Goal: Find specific page/section: Find specific page/section

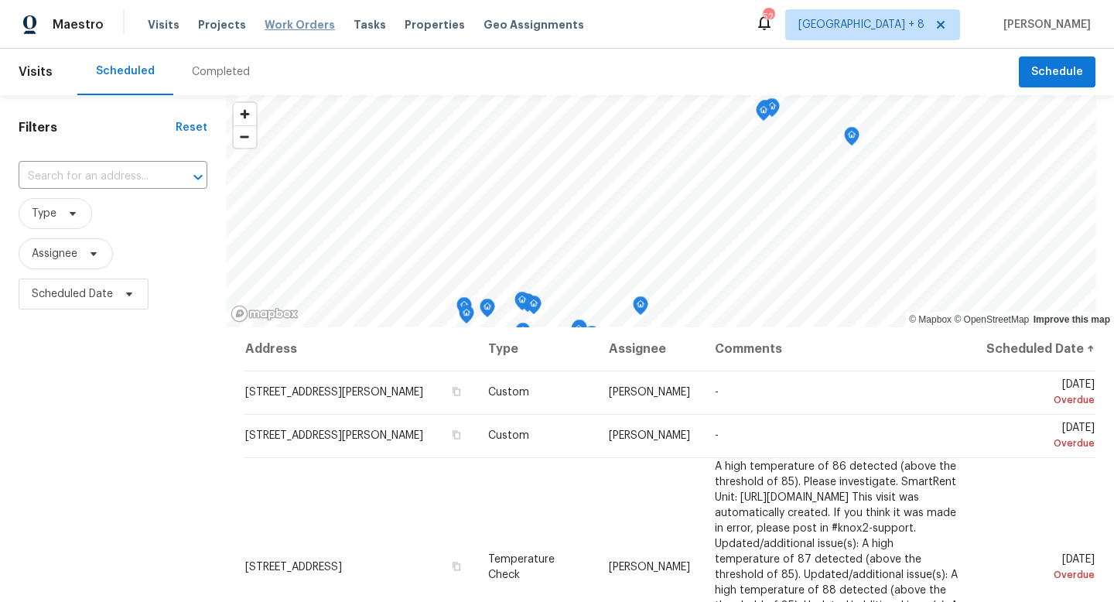
click at [303, 24] on span "Work Orders" at bounding box center [300, 24] width 70 height 15
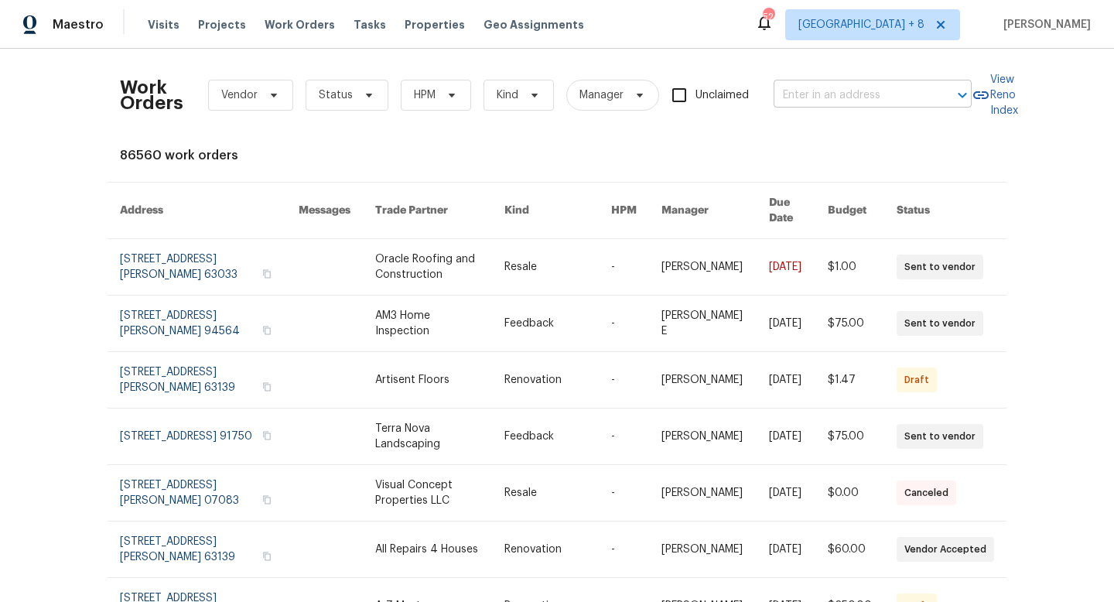
click at [902, 95] on input "text" at bounding box center [851, 96] width 155 height 24
click at [881, 103] on input "4642 thesis" at bounding box center [851, 96] width 155 height 24
type input "4642 theiss"
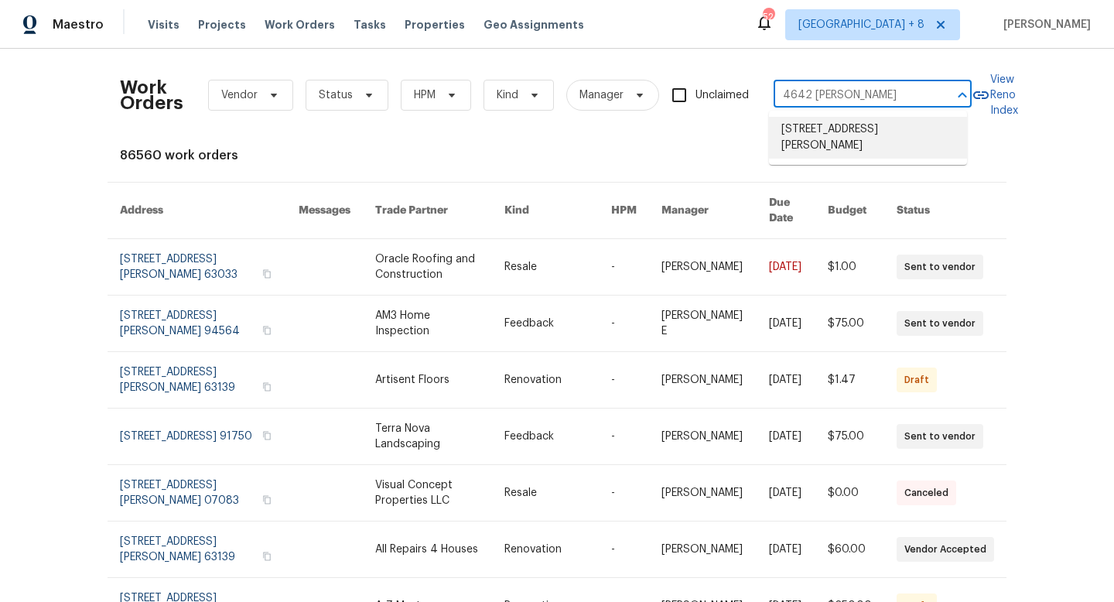
click at [890, 158] on li "4642 Theiss Rd, Saint Louis, MO 63128" at bounding box center [868, 138] width 198 height 42
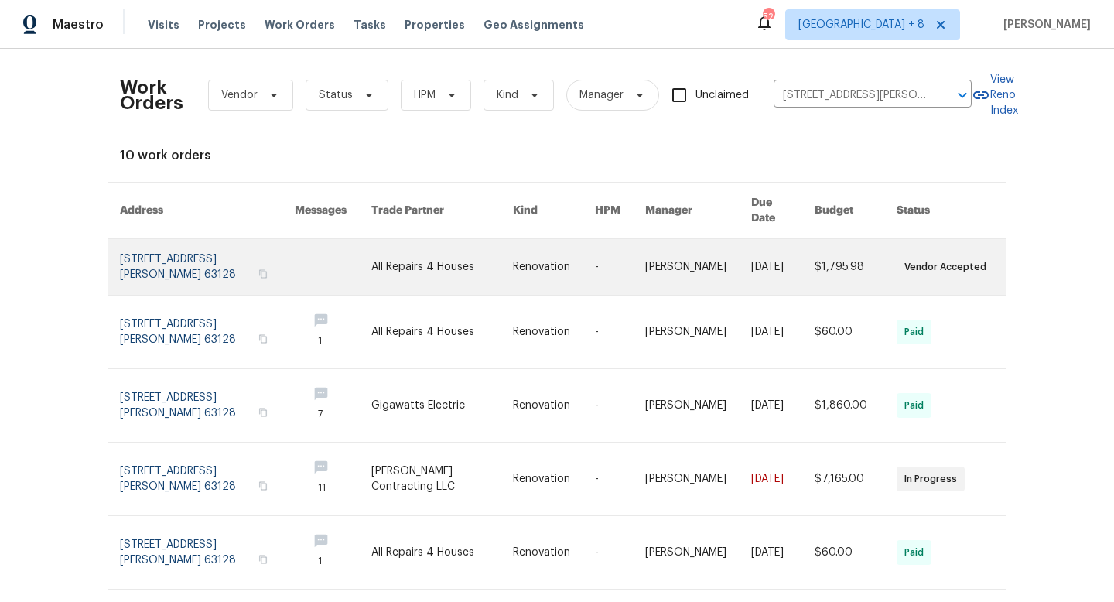
click at [171, 247] on link at bounding box center [207, 267] width 175 height 56
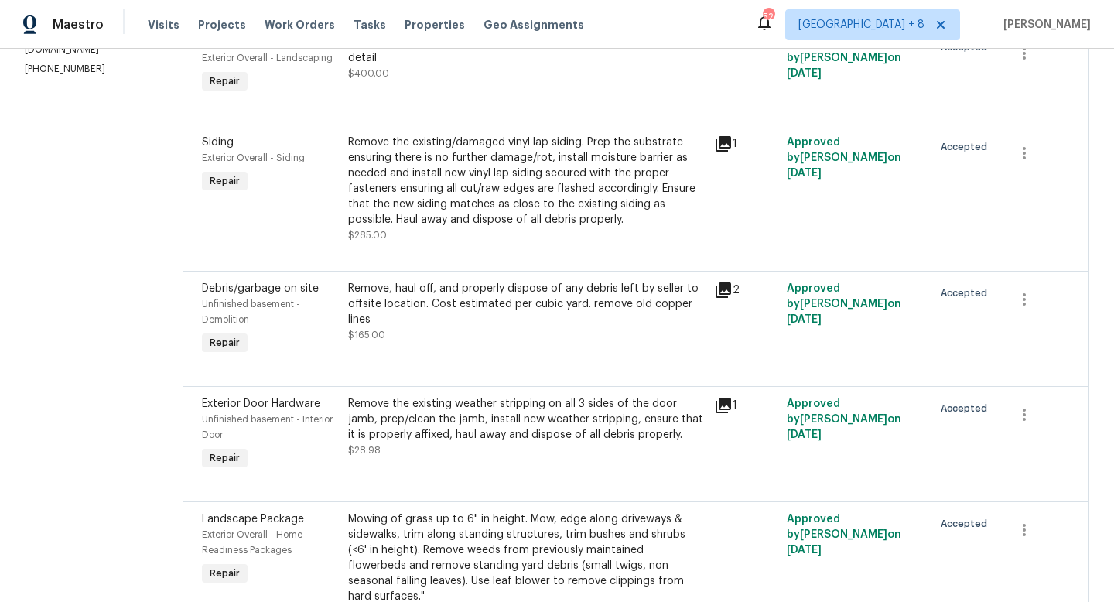
scroll to position [53, 0]
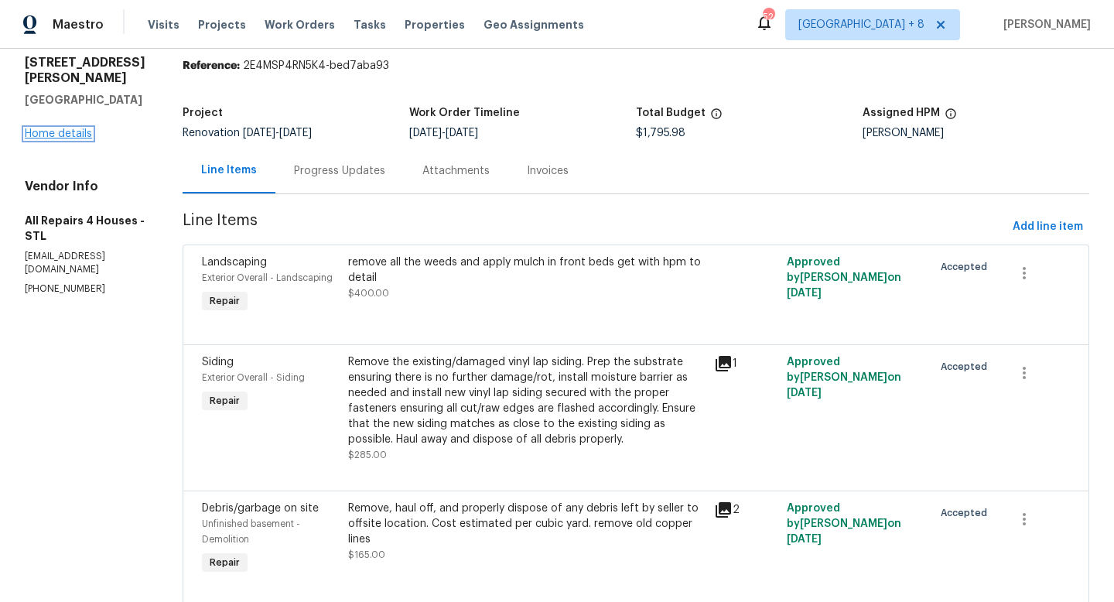
click at [77, 128] on link "Home details" at bounding box center [58, 133] width 67 height 11
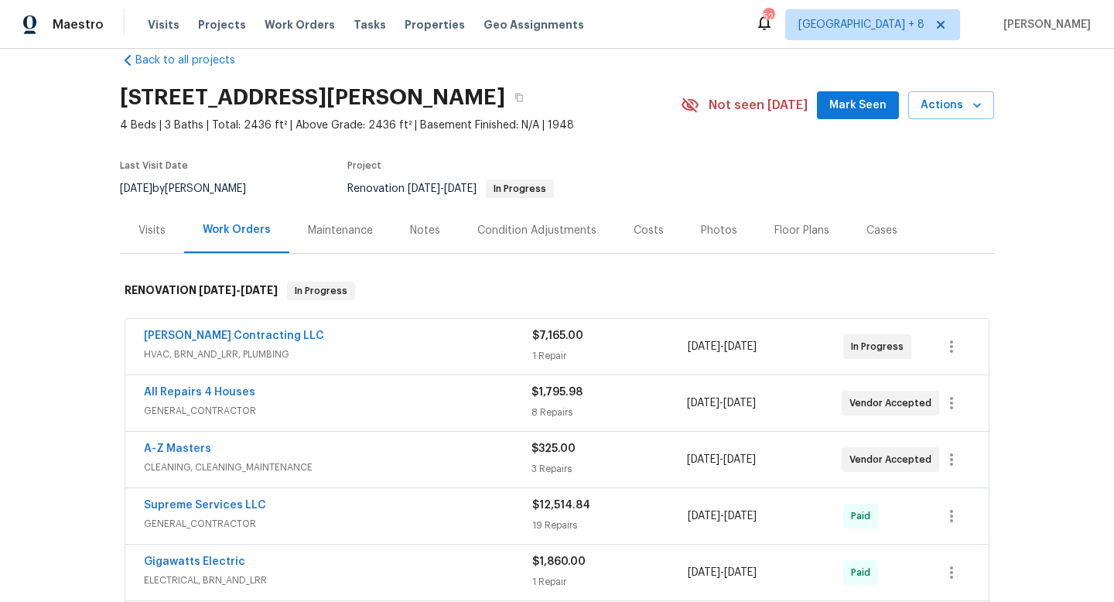
scroll to position [29, 0]
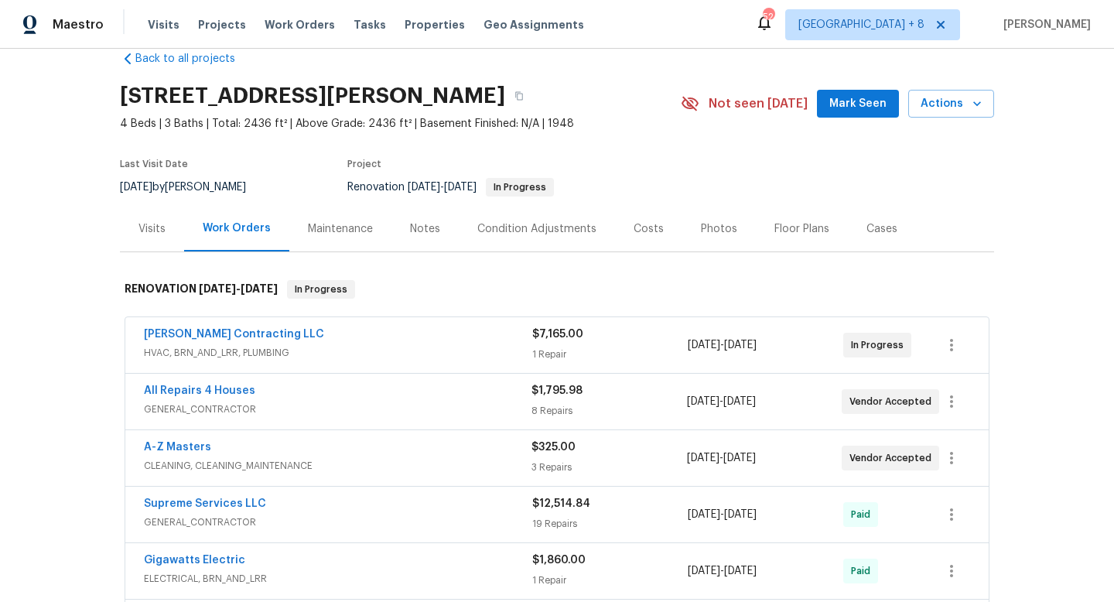
click at [300, 395] on div "All Repairs 4 Houses" at bounding box center [338, 392] width 388 height 19
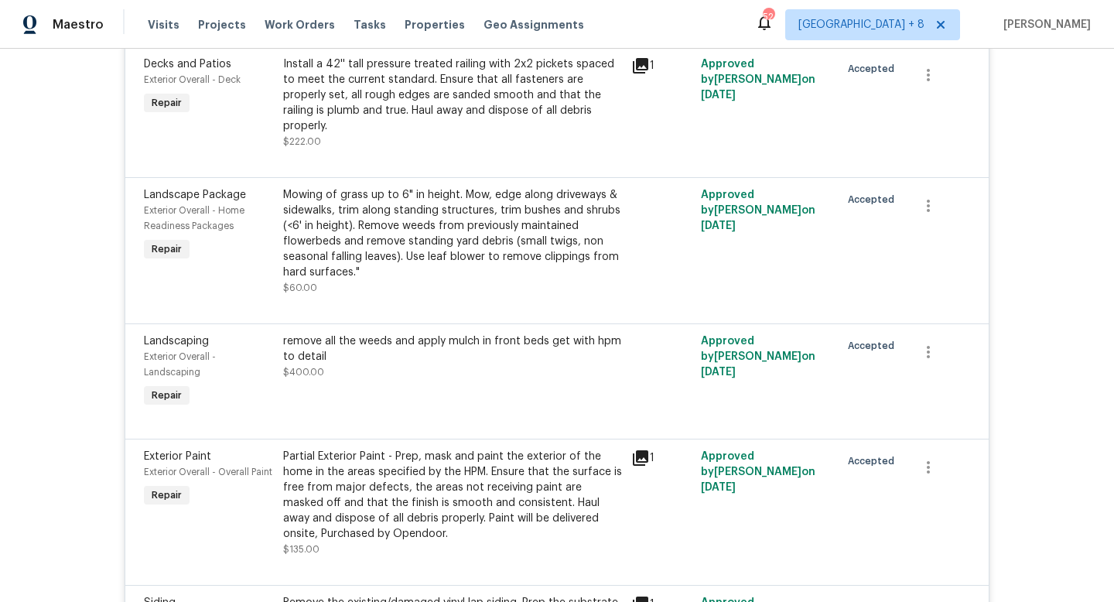
scroll to position [166, 0]
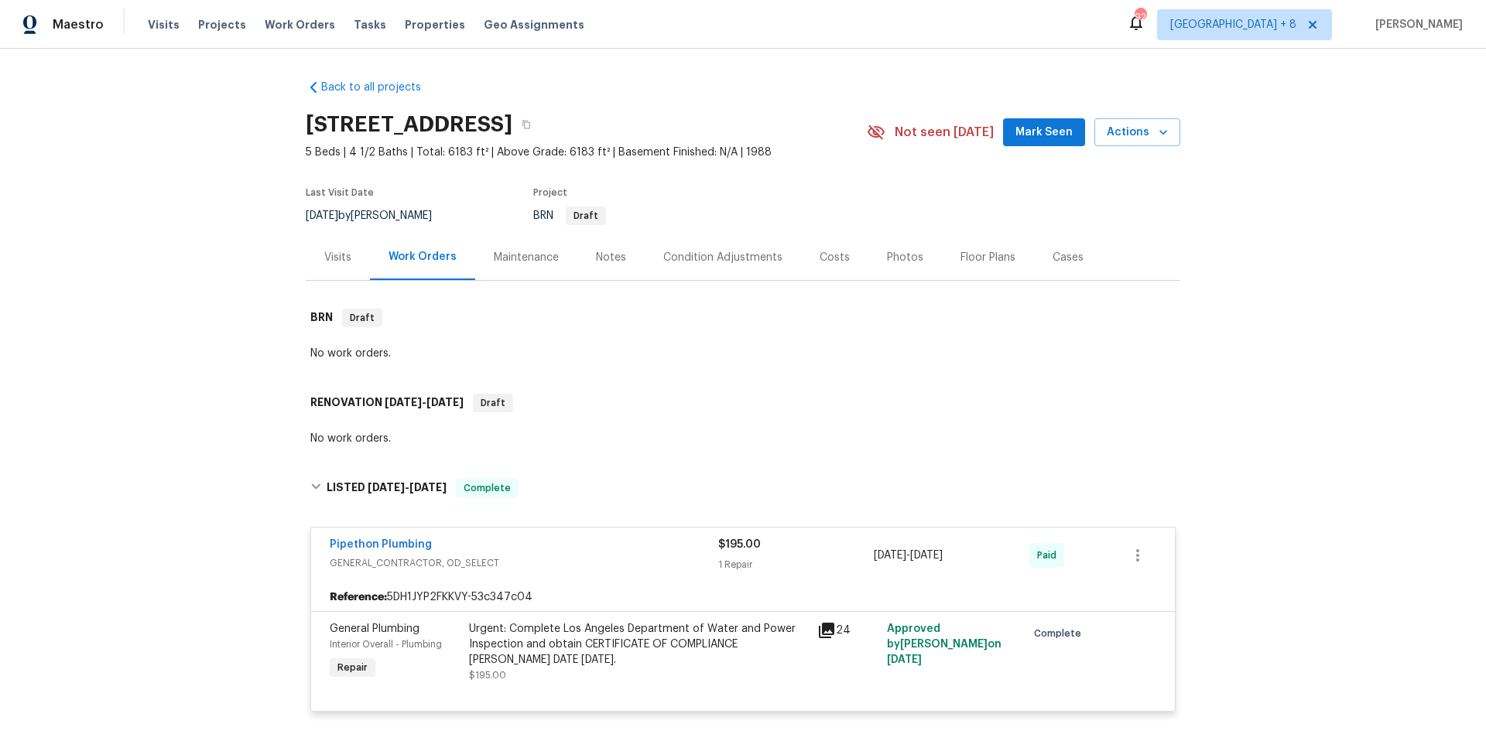
scroll to position [268, 0]
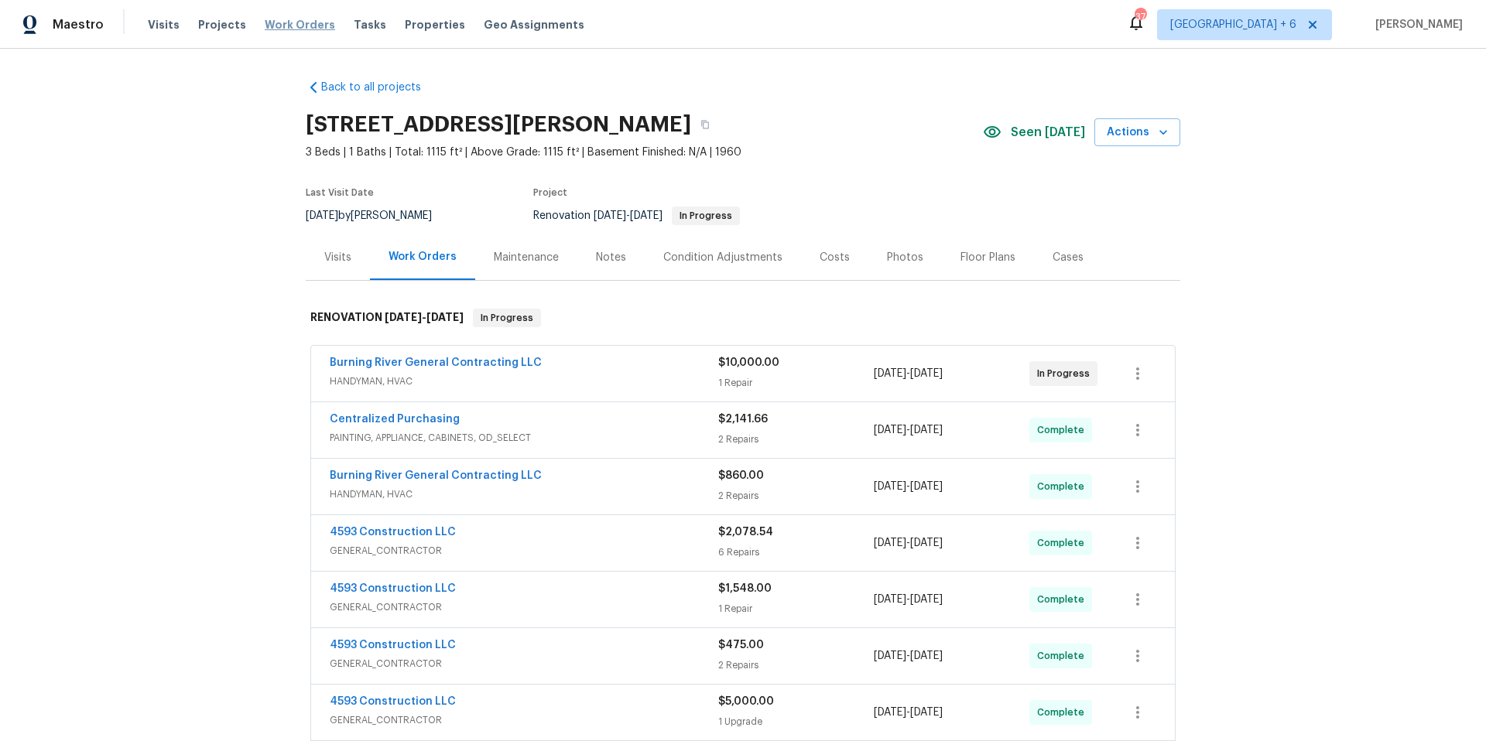
click at [297, 21] on span "Work Orders" at bounding box center [300, 24] width 70 height 15
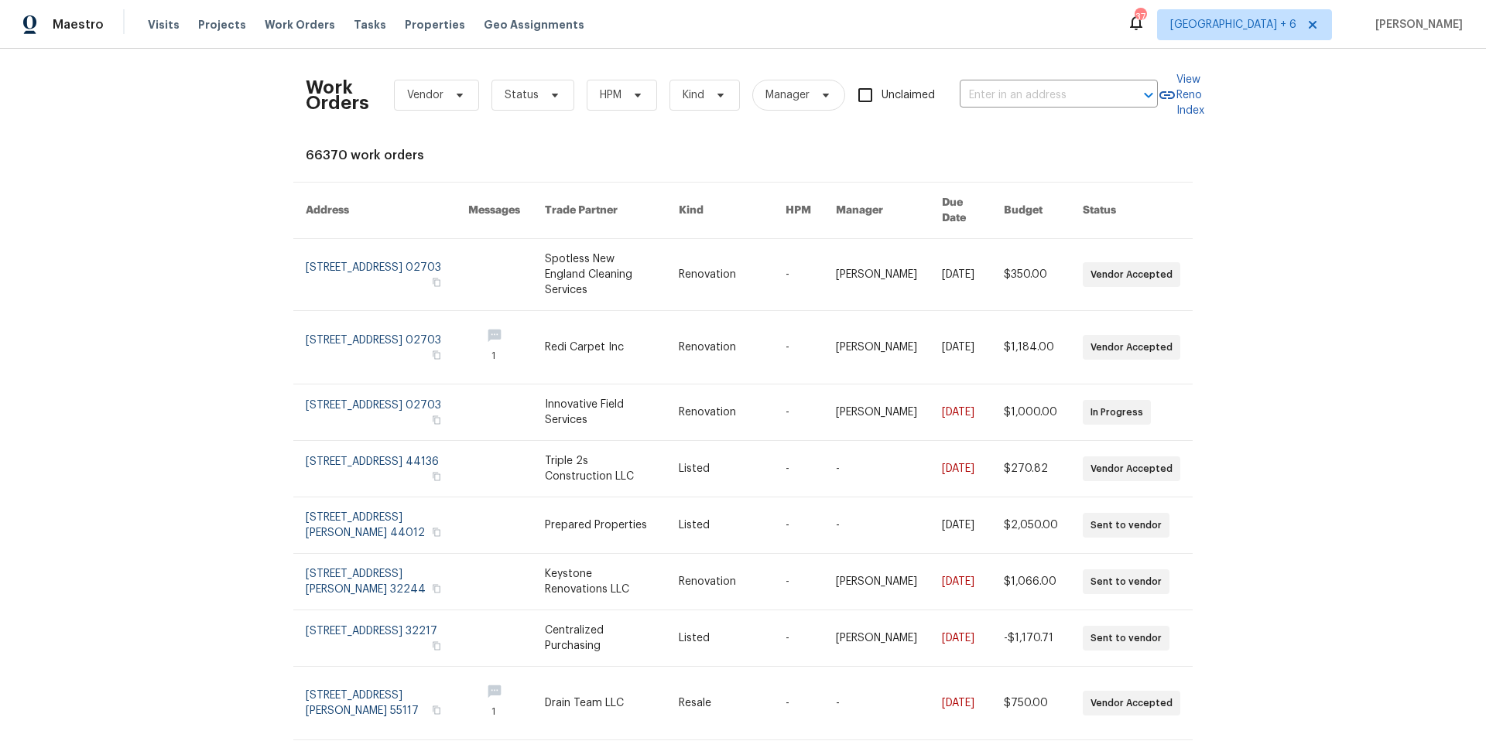
click at [1034, 74] on div "Work Orders Vendor Status HPM Kind Manager Unclaimed ​" at bounding box center [732, 95] width 852 height 68
click at [1046, 97] on input "text" at bounding box center [1037, 96] width 155 height 24
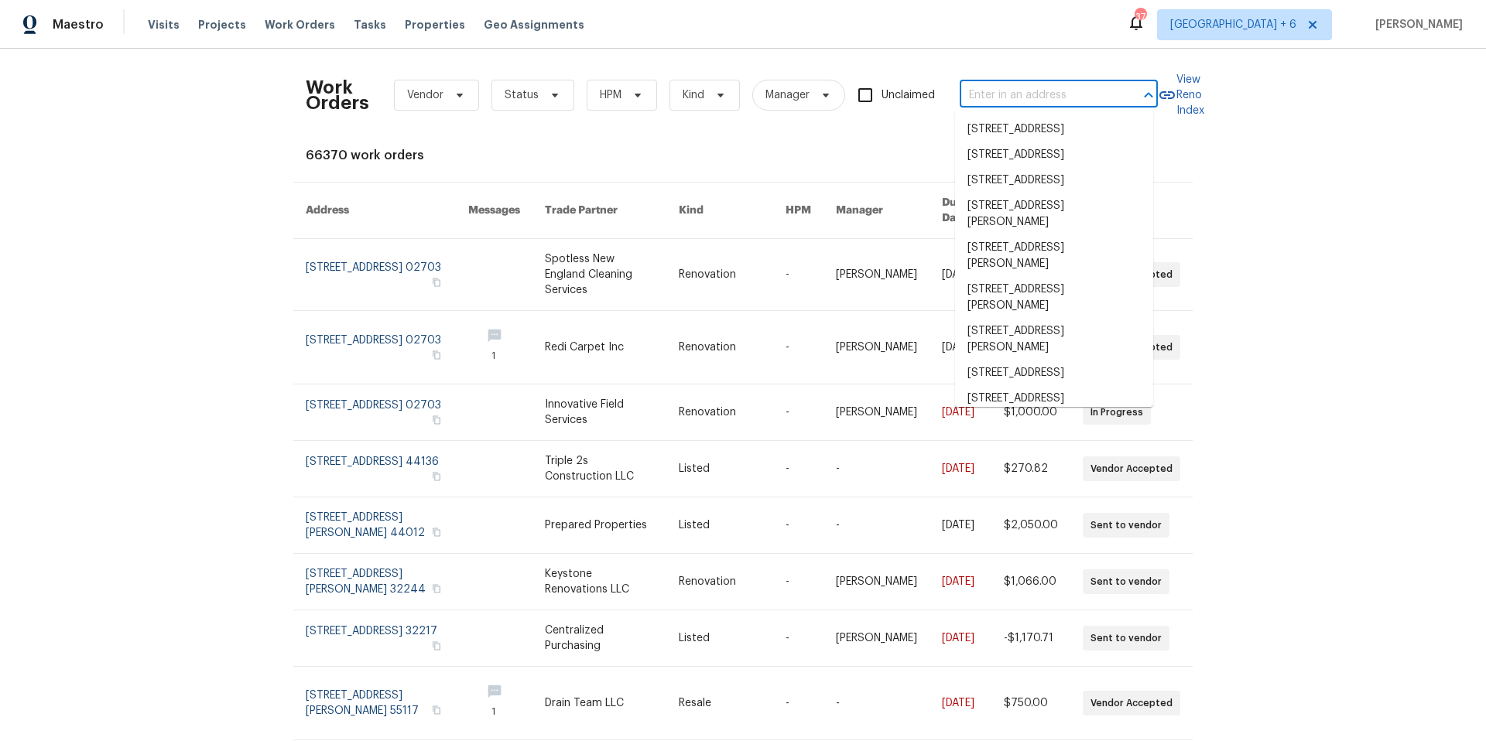
paste input "35809 Springvale Ln Unit 3, Murrieta, CA 92562"
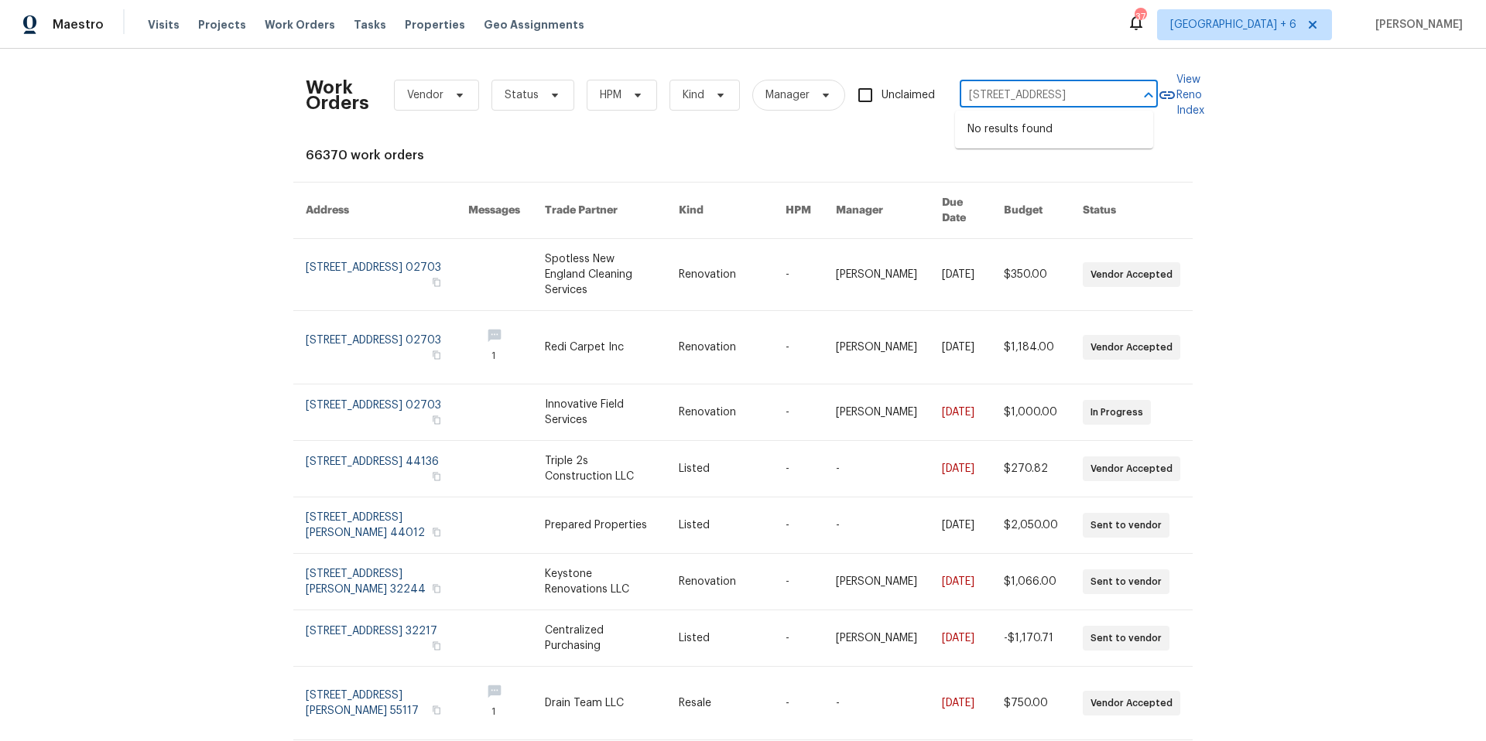
scroll to position [0, 97]
drag, startPoint x: 976, startPoint y: 94, endPoint x: 1131, endPoint y: 95, distance: 154.8
click at [1131, 95] on div "35809 Springvale Ln Unit 3, Murrieta, CA 92562 ​" at bounding box center [1059, 96] width 198 height 24
type input "35809 Springvale Ln"
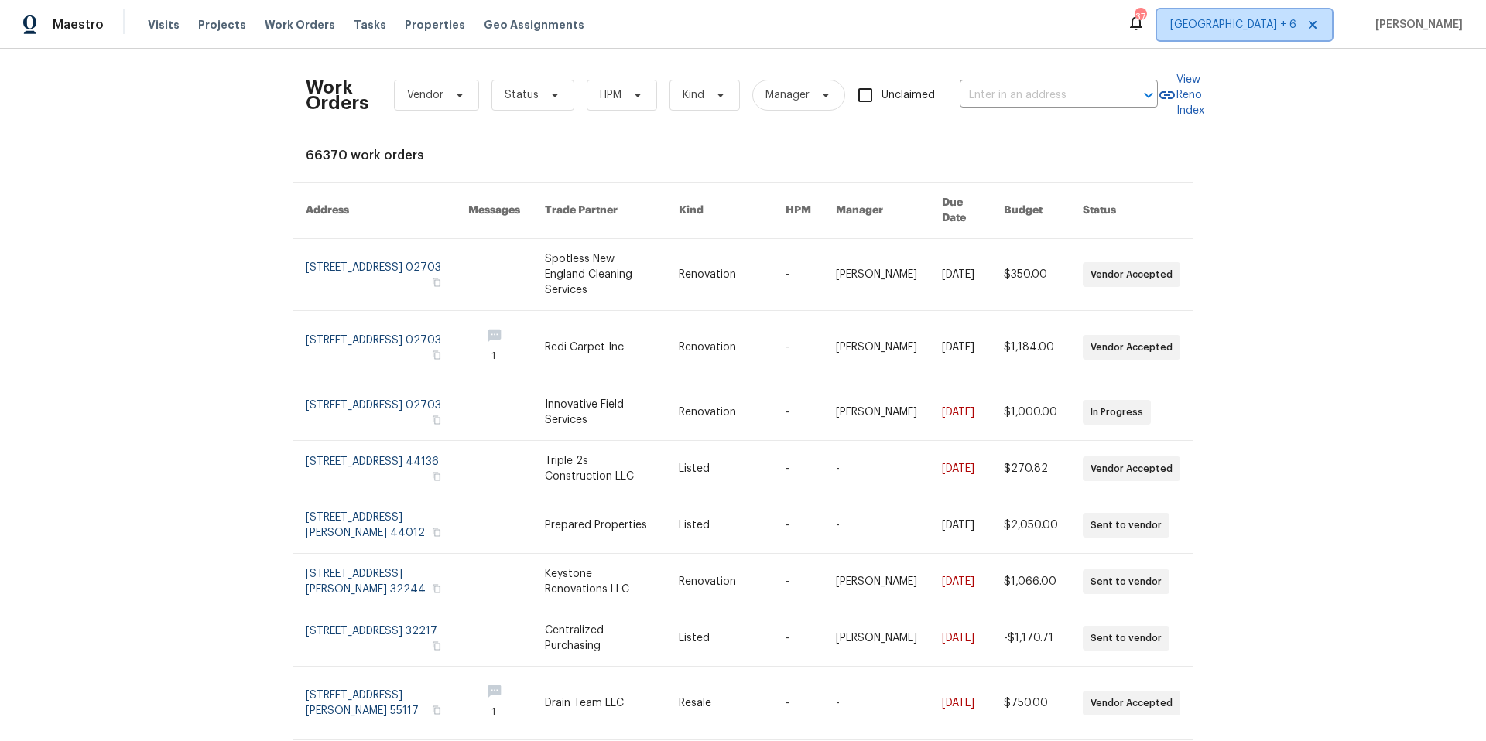
click at [1231, 29] on span "Minneapolis + 6" at bounding box center [1233, 24] width 126 height 15
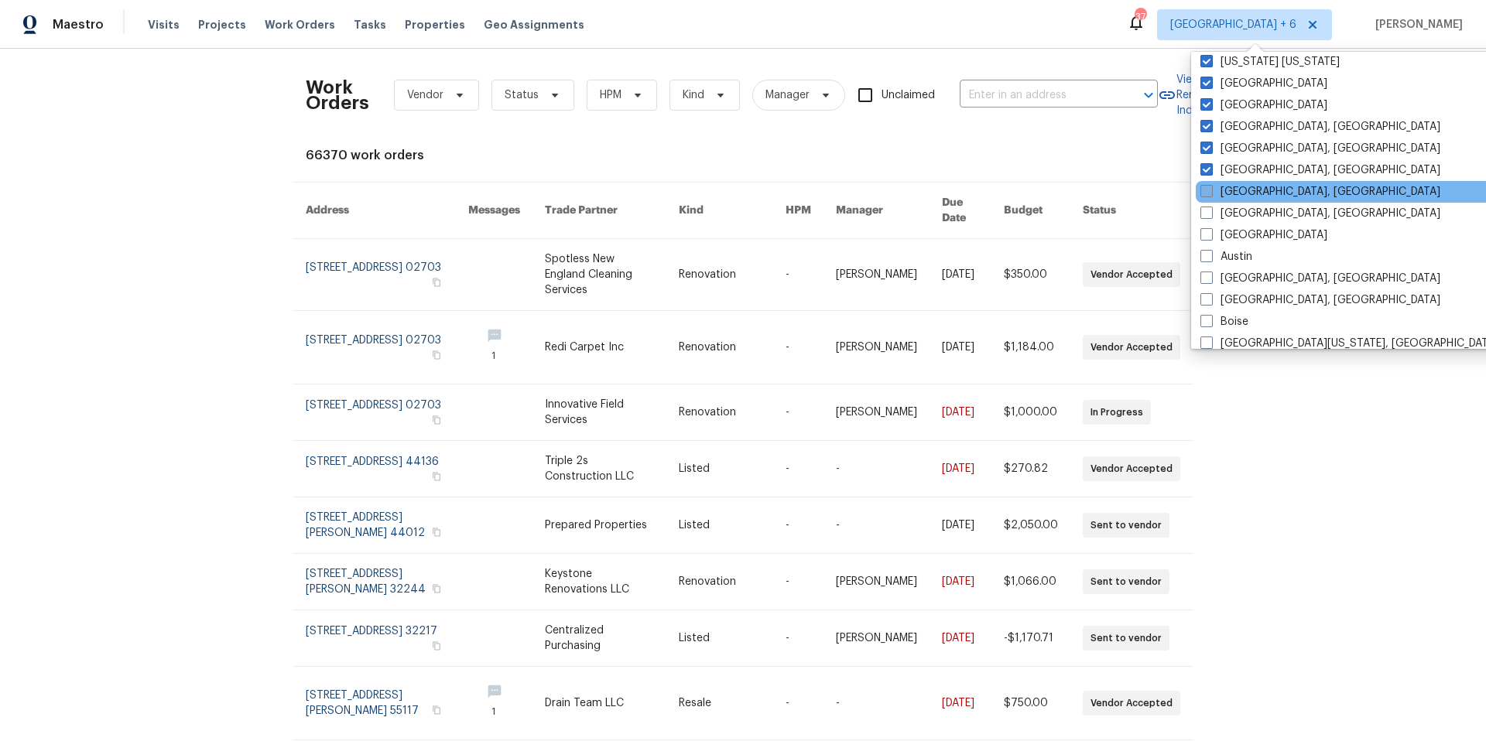
scroll to position [137, 0]
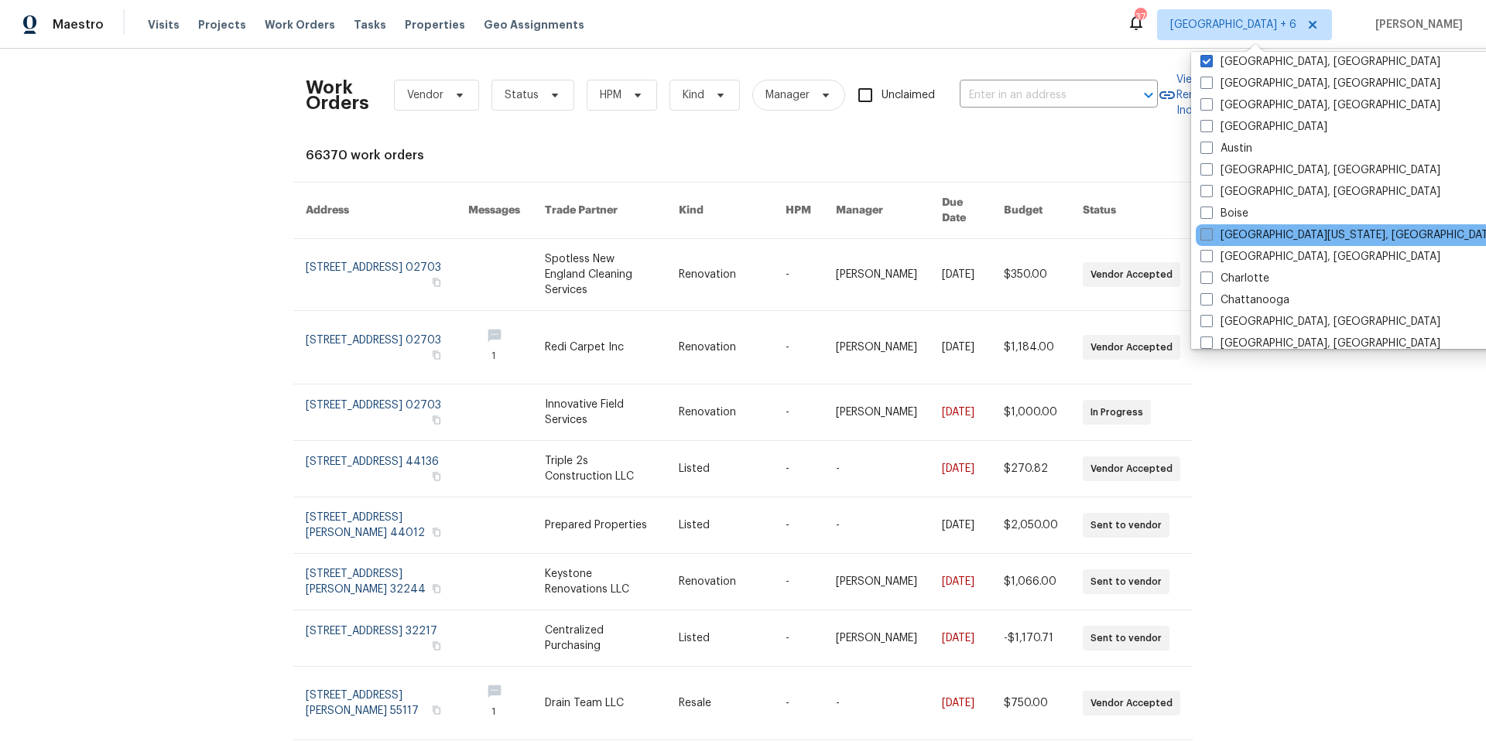
click at [1207, 231] on span at bounding box center [1206, 234] width 12 height 12
click at [1207, 231] on input "Central California, CA" at bounding box center [1205, 233] width 10 height 10
checkbox input "true"
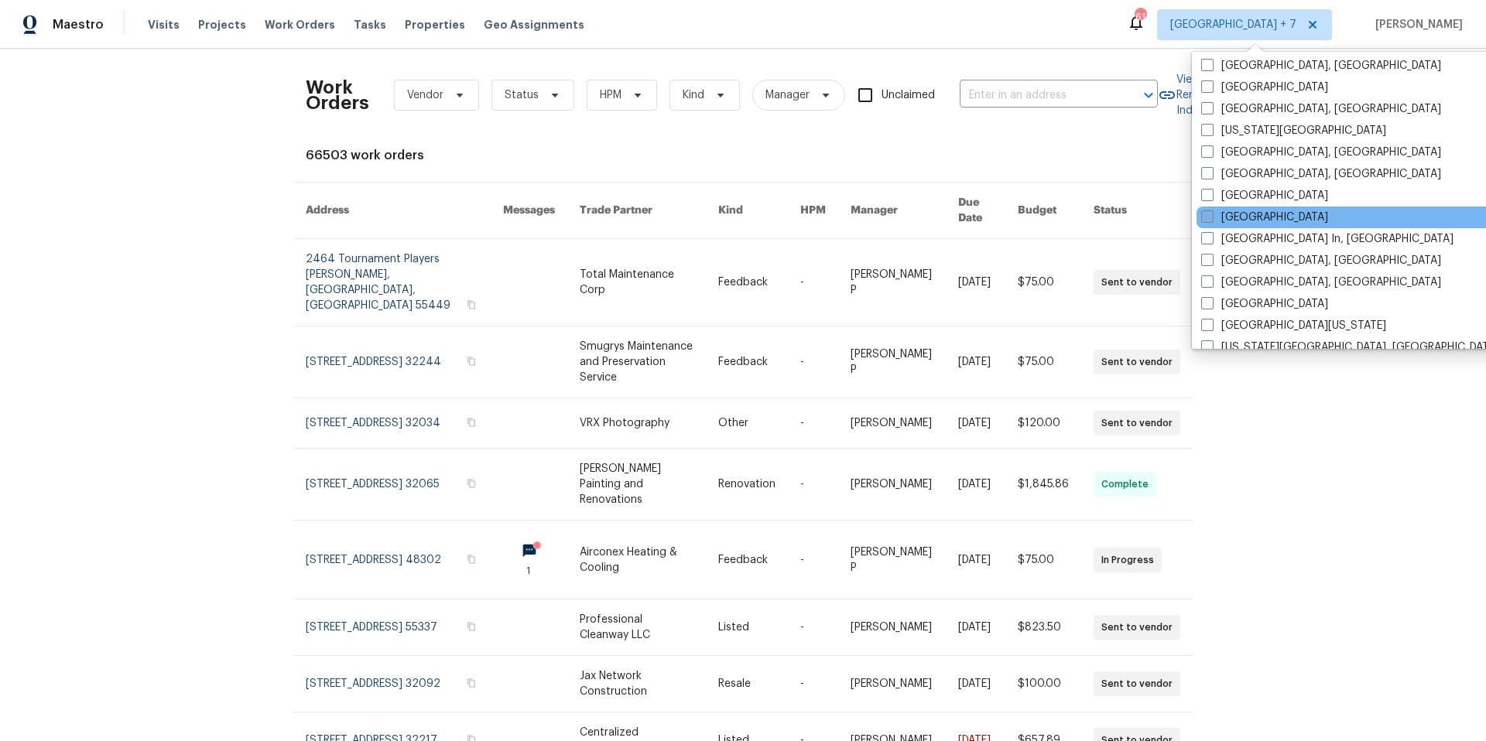
scroll to position [597, 0]
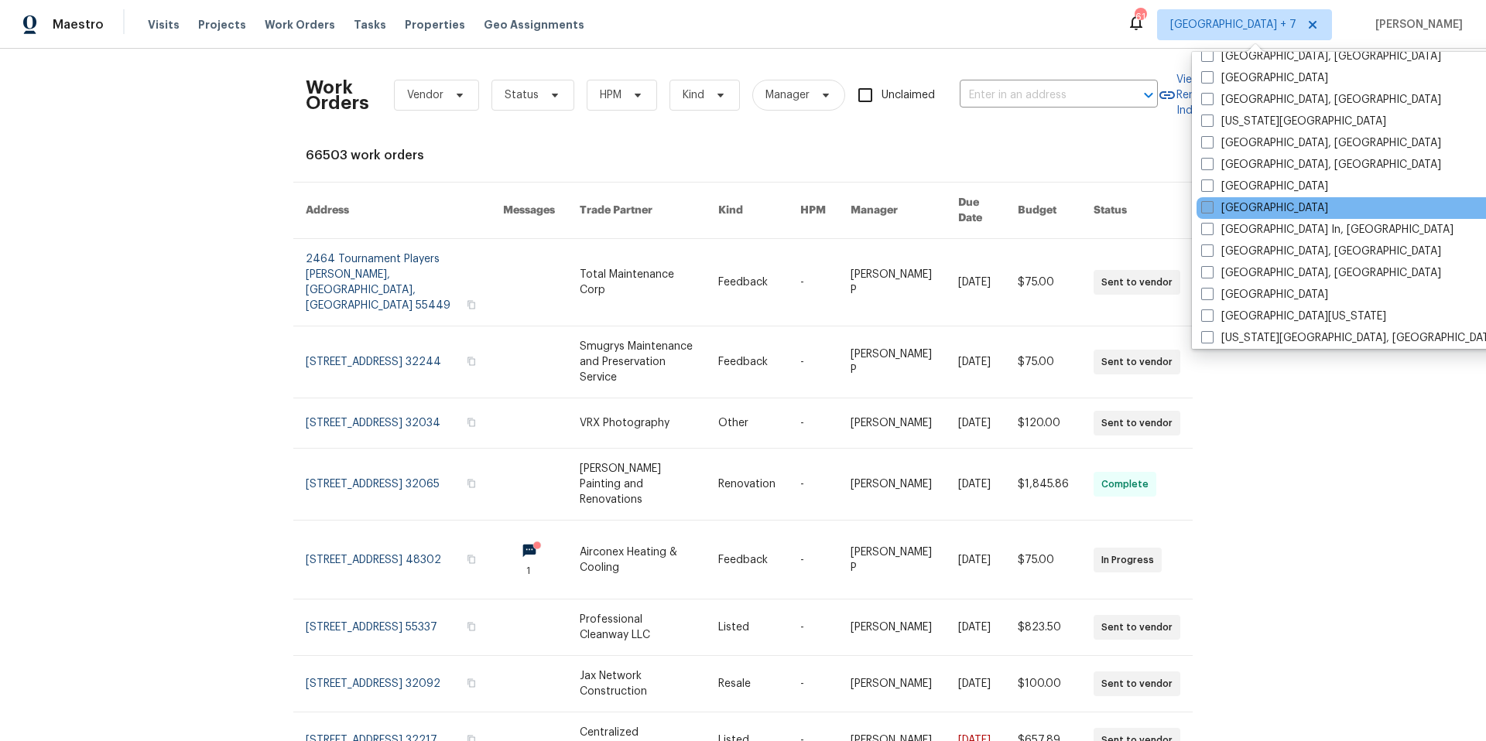
click at [1208, 207] on span at bounding box center [1207, 207] width 12 height 12
click at [1208, 207] on input "Los Angeles" at bounding box center [1206, 205] width 10 height 10
checkbox input "true"
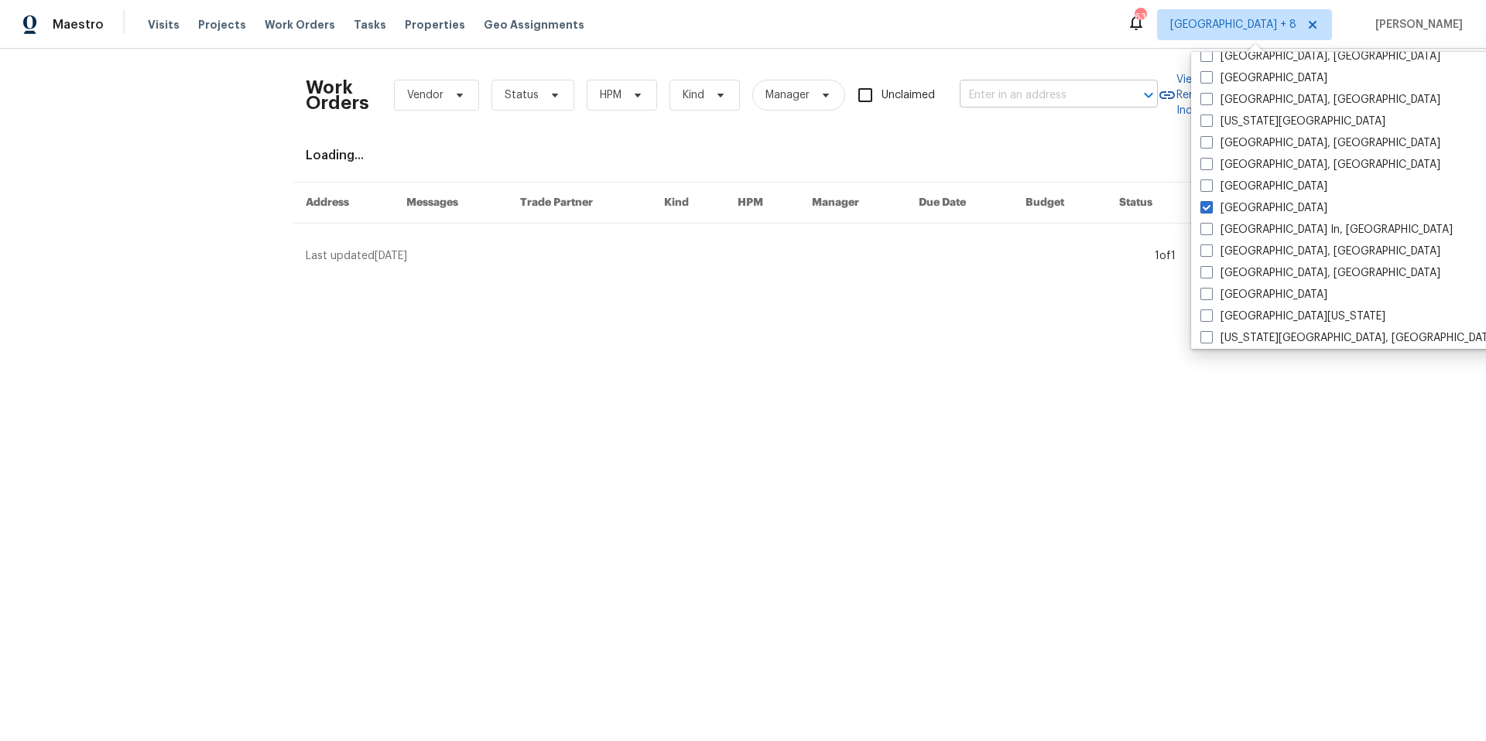
click at [1049, 91] on input "text" at bounding box center [1037, 96] width 155 height 24
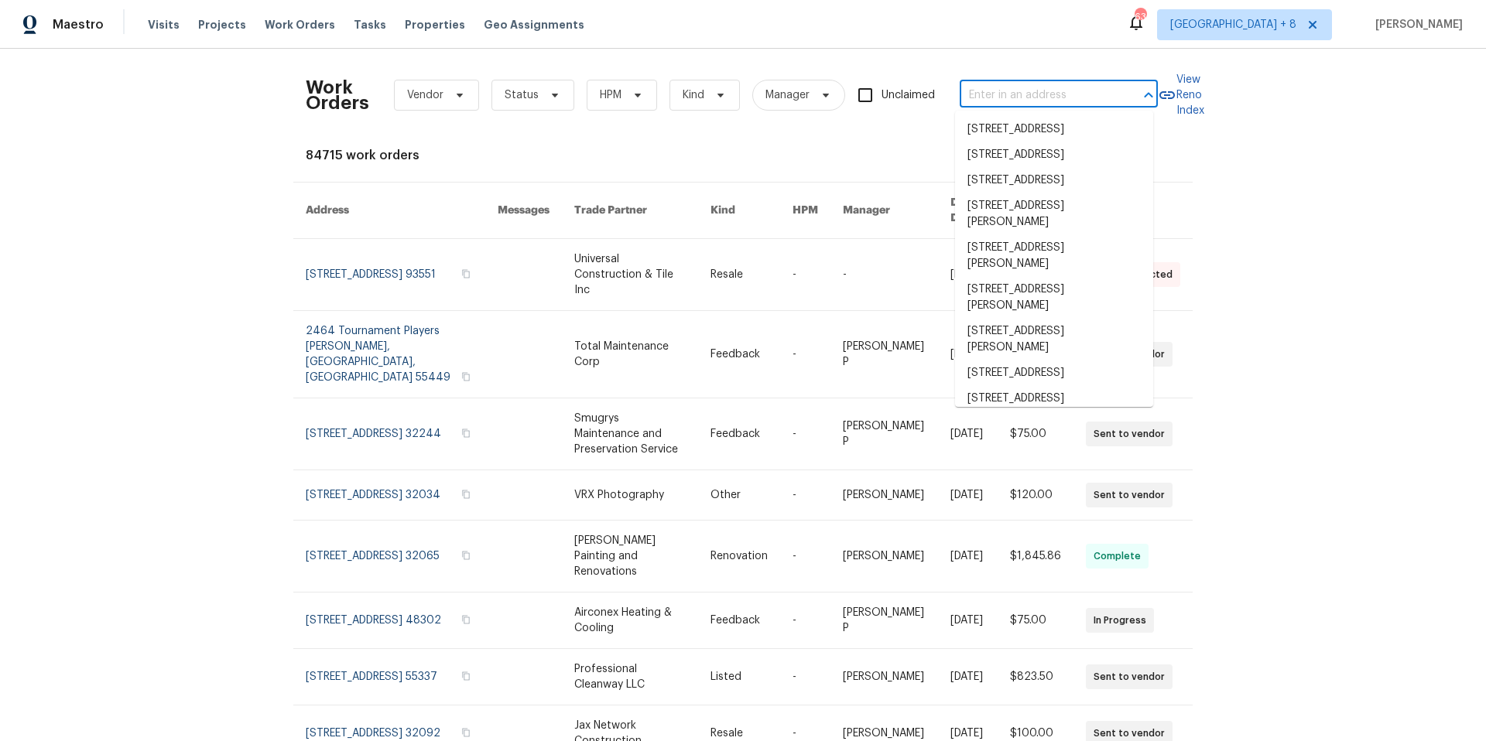
paste input "35809 Springvale Ln Unit 3, Murrieta, CA 92562"
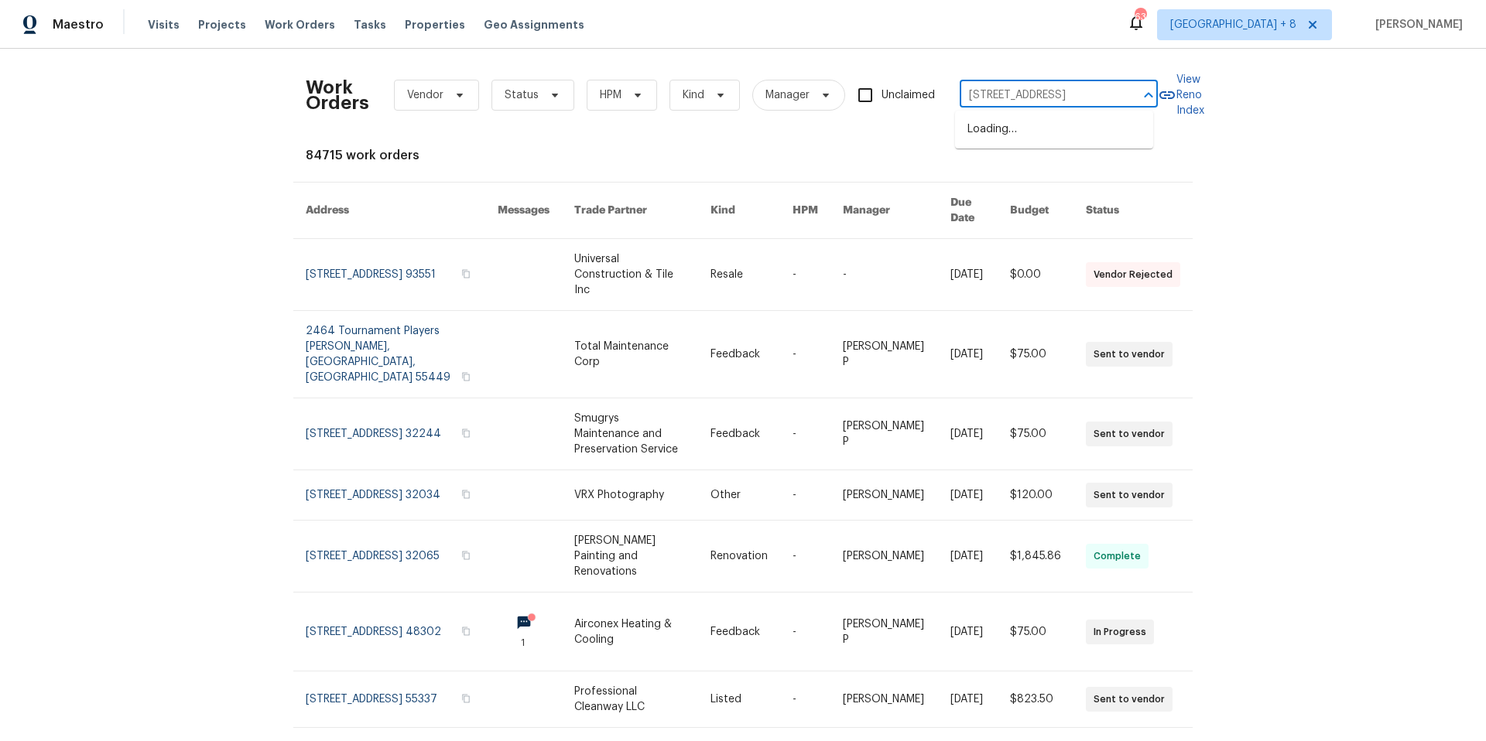
scroll to position [0, 96]
drag, startPoint x: 978, startPoint y: 93, endPoint x: 988, endPoint y: 95, distance: 10.3
click at [1048, 99] on input "35809 Springvale Ln Unit 3, Murrieta, CA 92562" at bounding box center [1037, 96] width 155 height 24
drag, startPoint x: 977, startPoint y: 94, endPoint x: 1118, endPoint y: 93, distance: 140.9
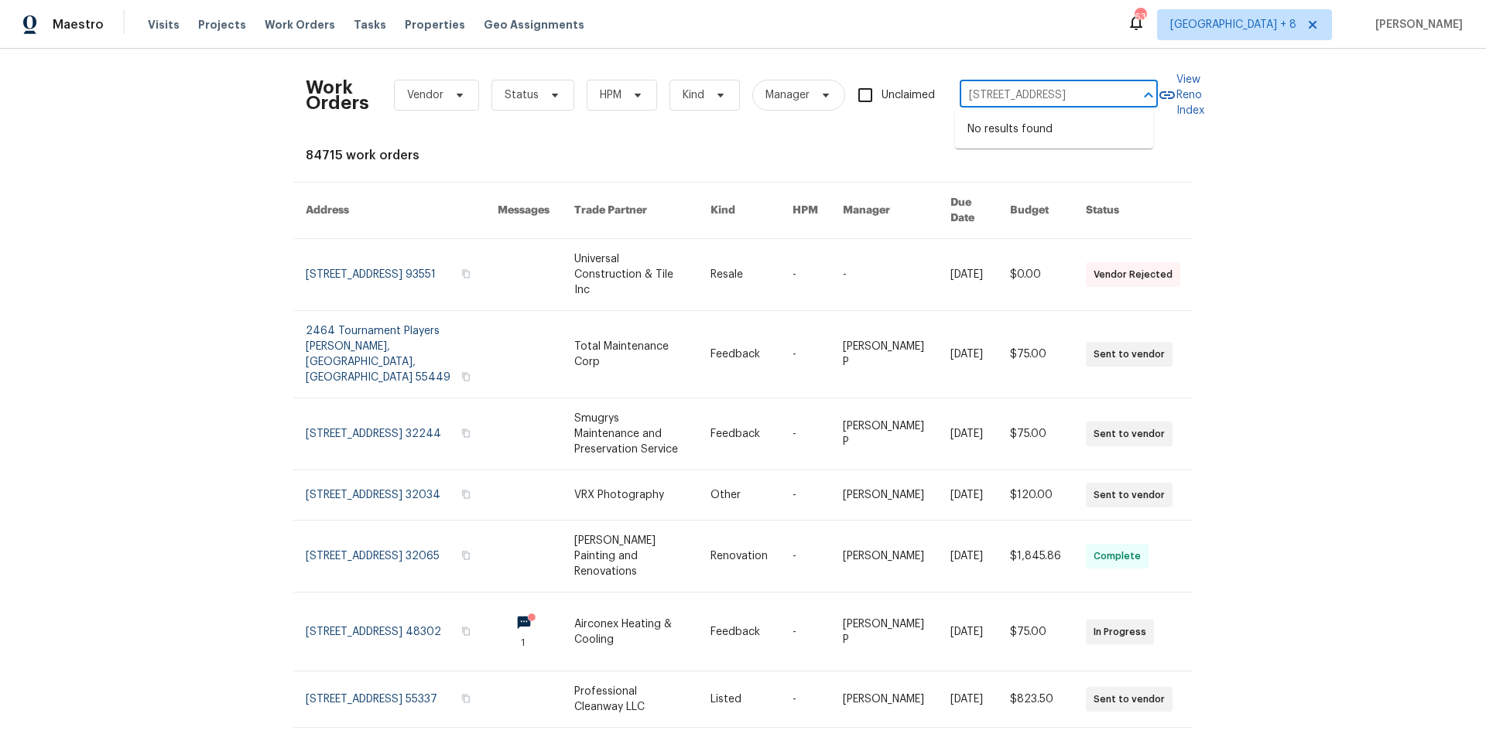
click at [1118, 93] on div "35809 Springvale Ln Unit 3, Murrieta, CA 92562 ​" at bounding box center [1059, 96] width 198 height 24
type input "35809 Springva"
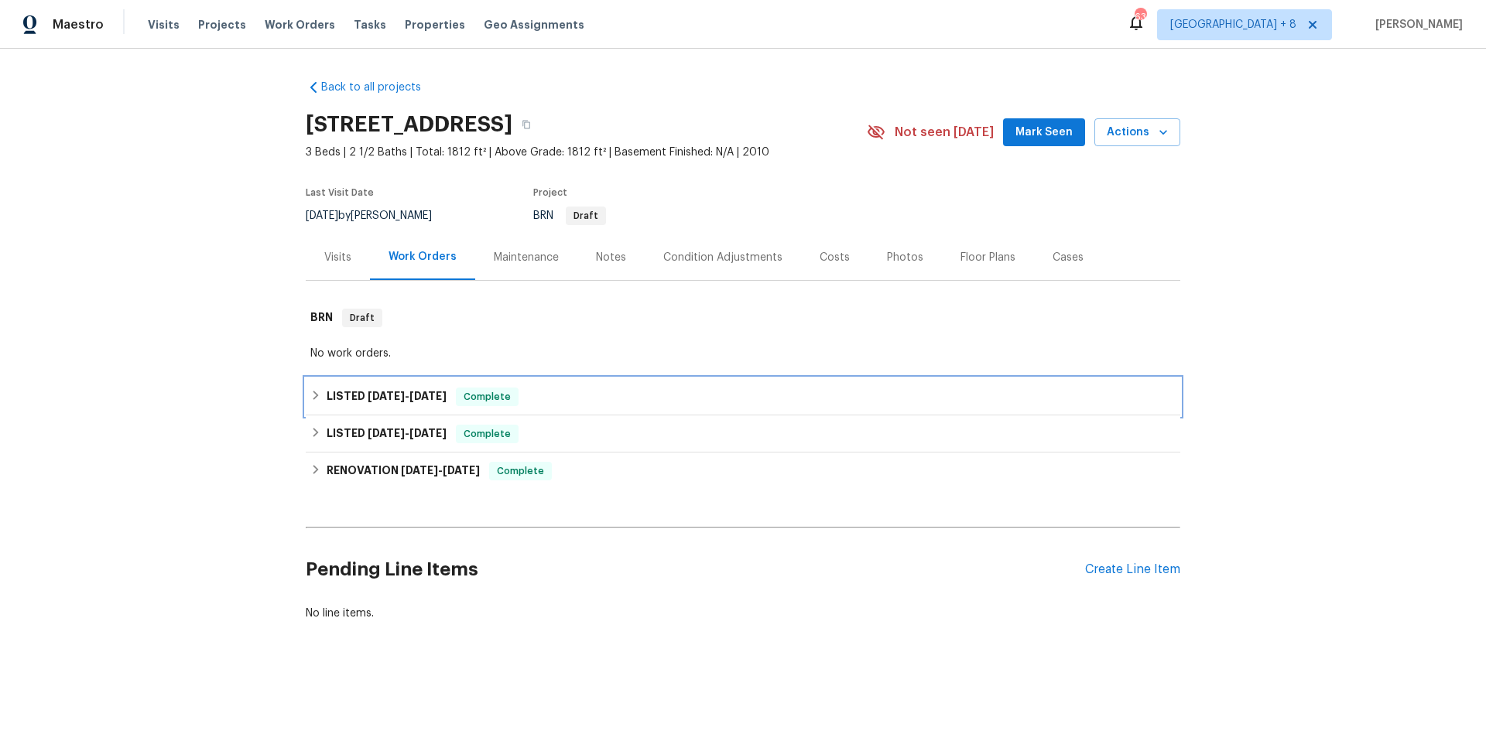
click at [313, 392] on icon at bounding box center [315, 395] width 11 height 11
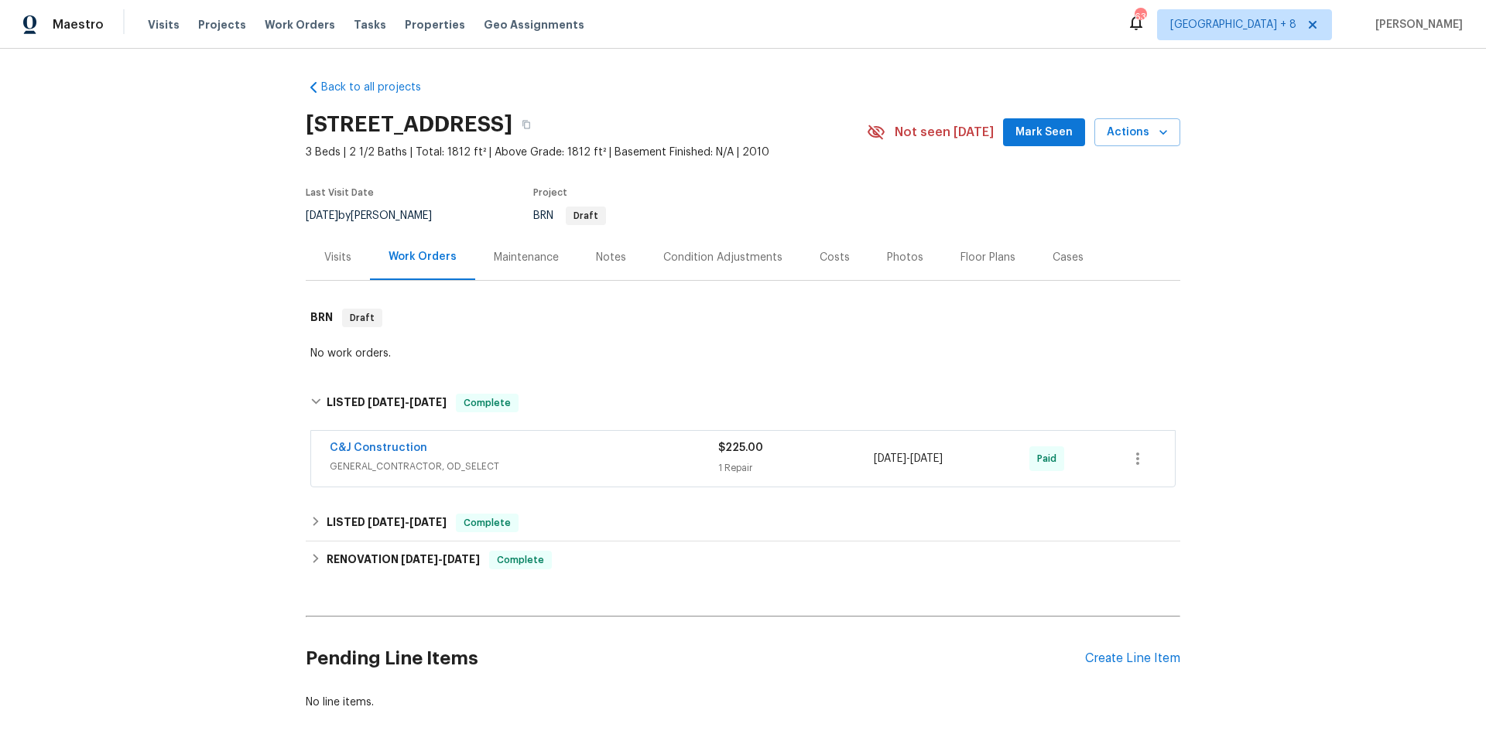
click at [623, 462] on span "GENERAL_CONTRACTOR, OD_SELECT" at bounding box center [524, 466] width 389 height 15
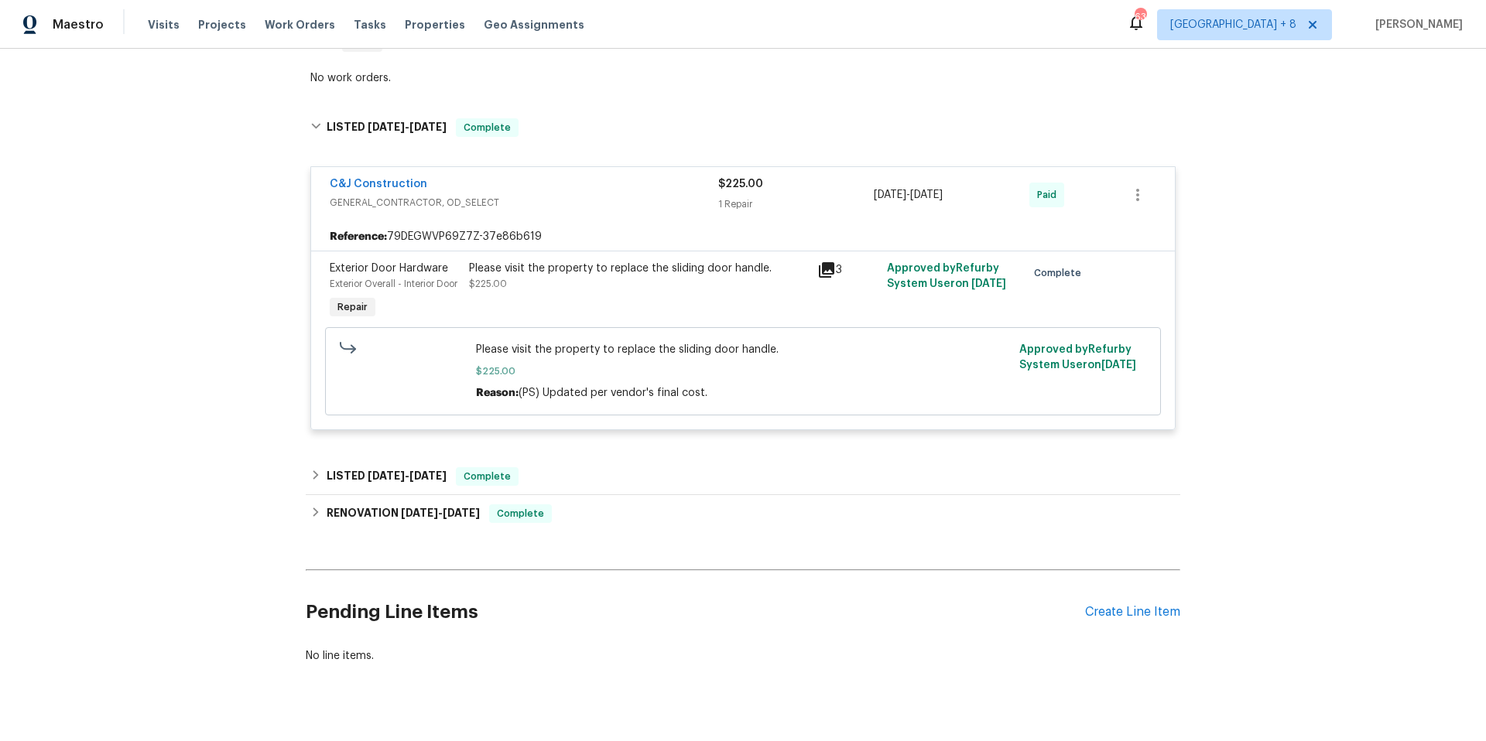
scroll to position [331, 0]
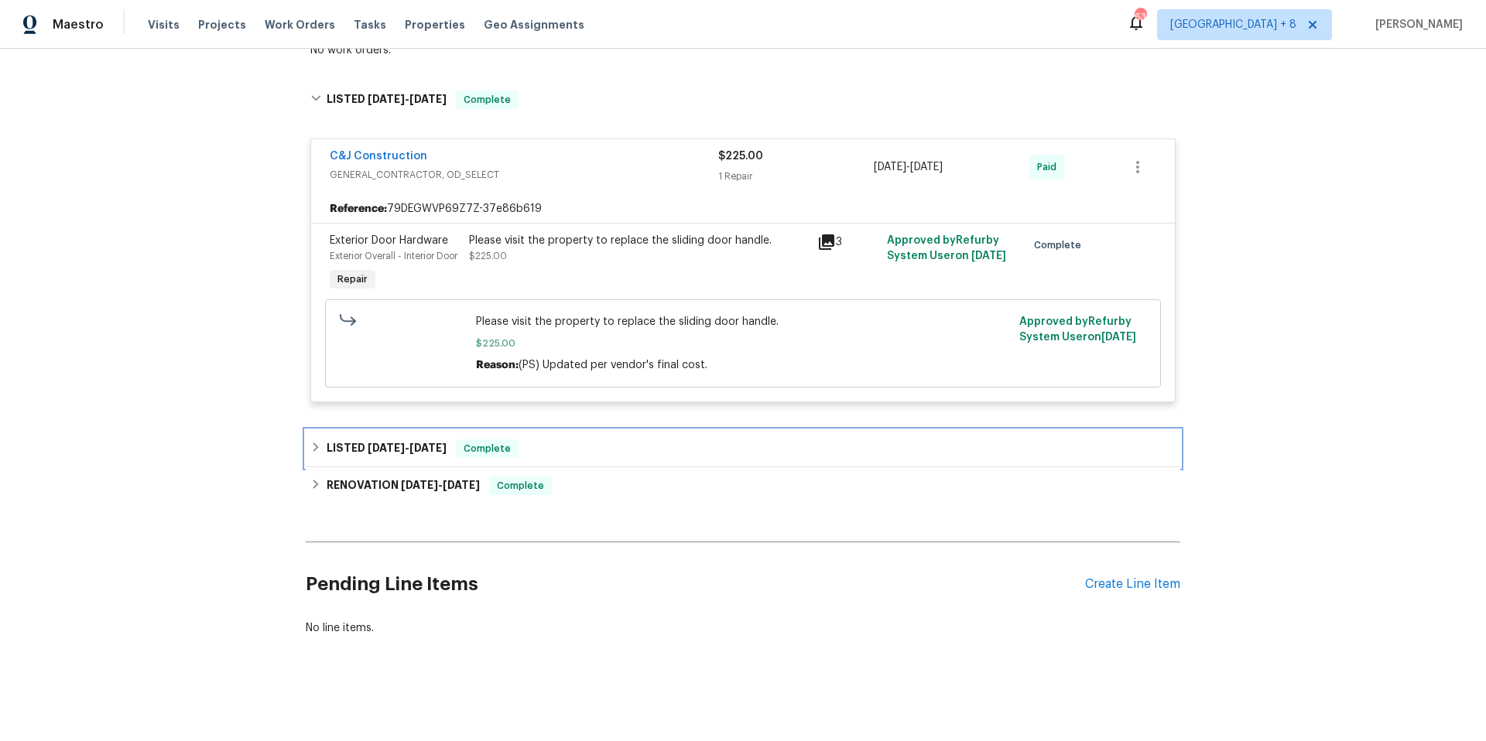
click at [310, 442] on icon at bounding box center [315, 447] width 11 height 11
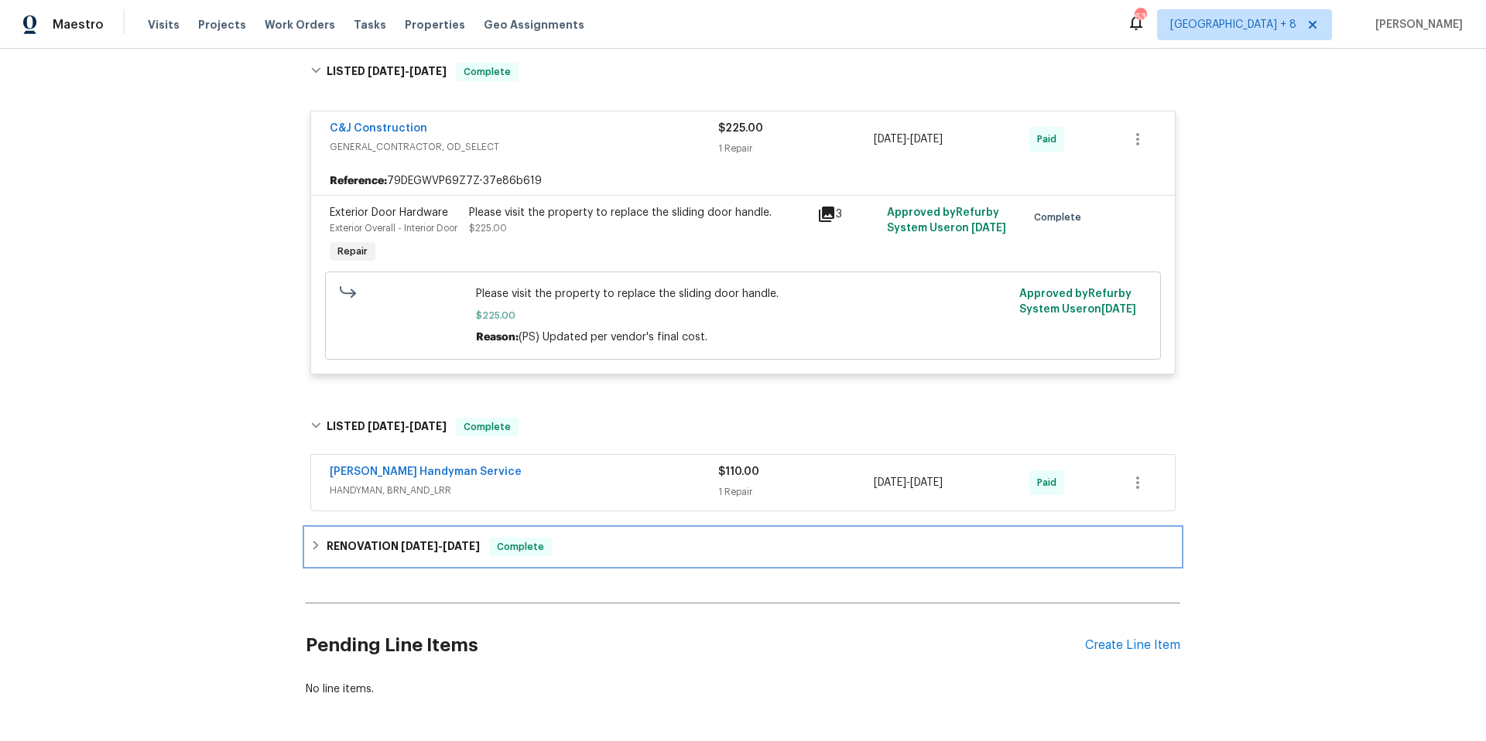
click at [310, 556] on div "RENOVATION 2/14/25 - 2/20/25 Complete" at bounding box center [742, 547] width 865 height 19
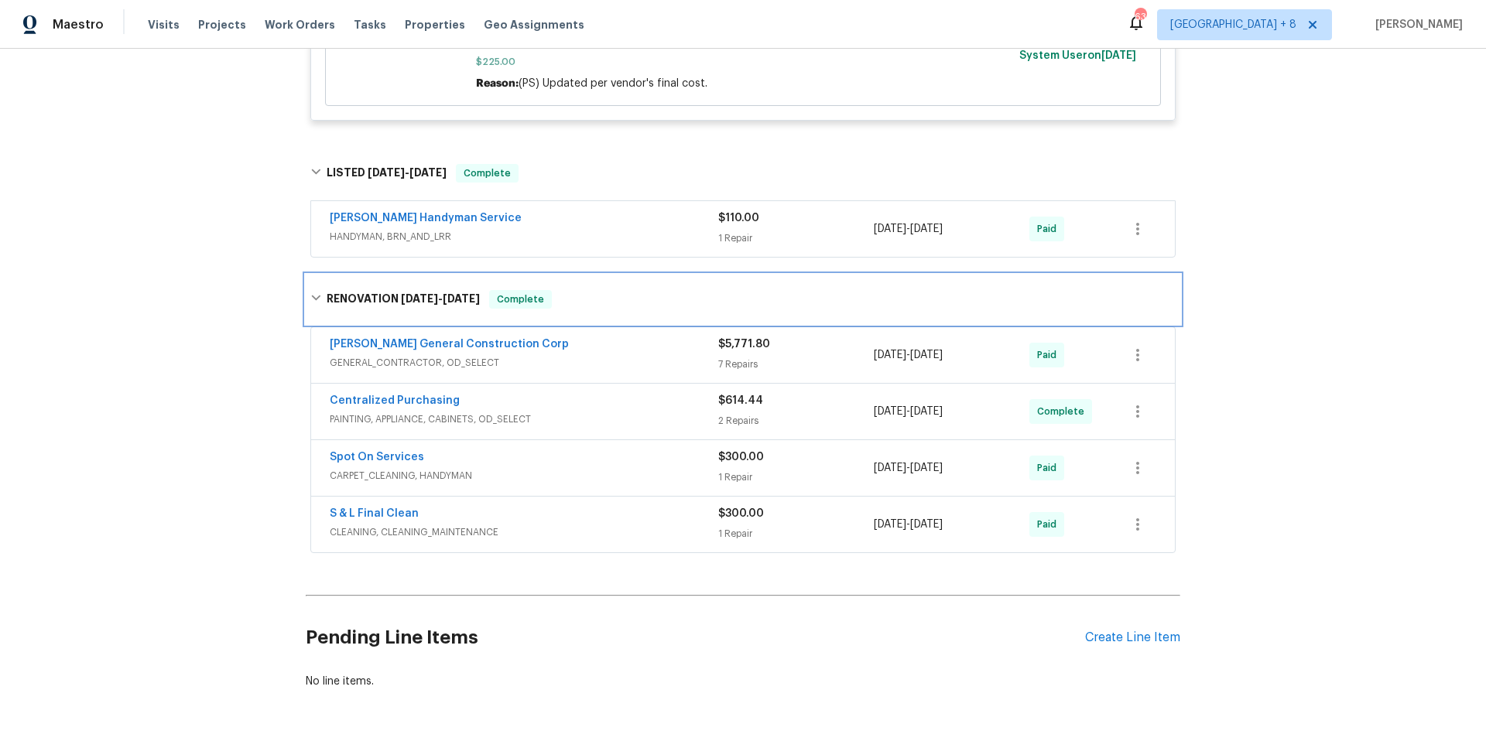
scroll to position [626, 0]
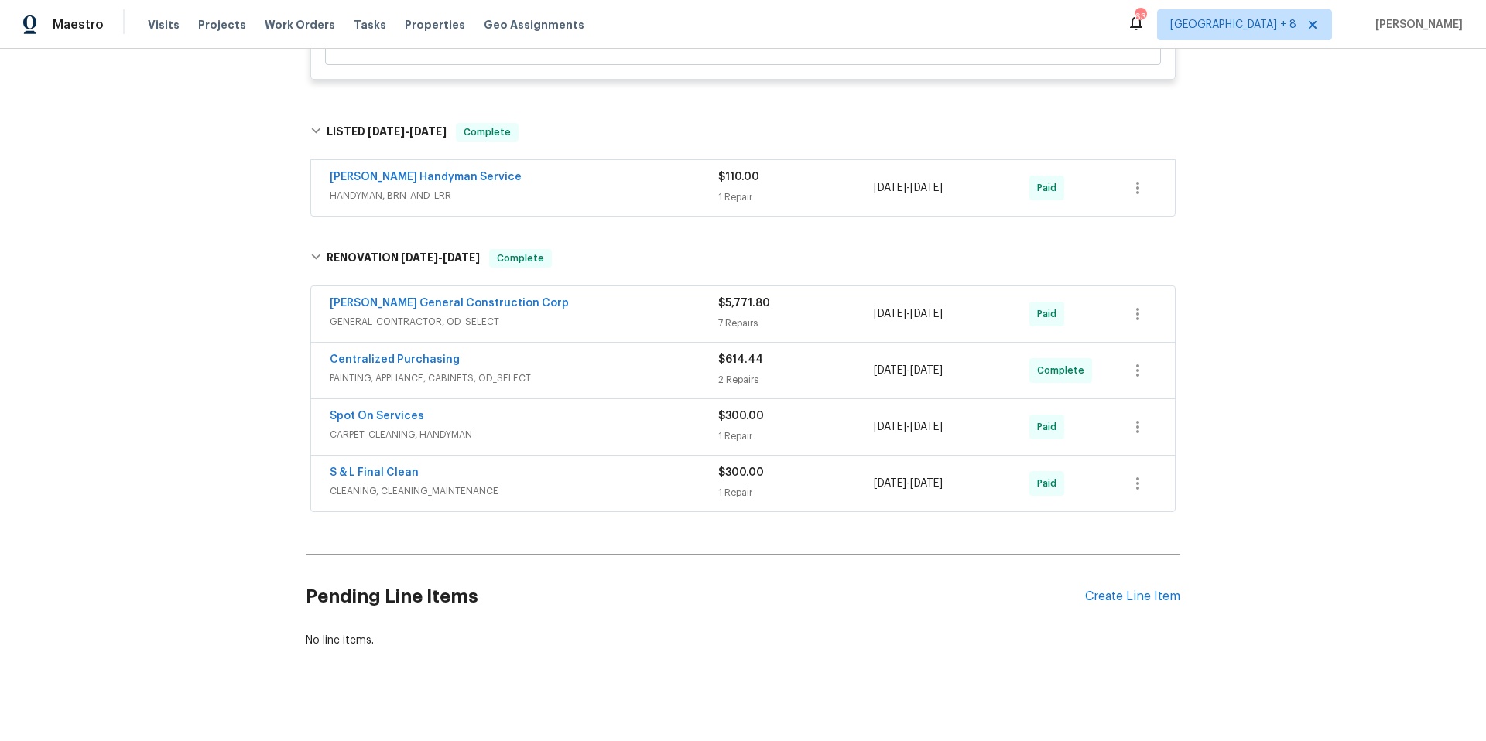
click at [679, 330] on span "GENERAL_CONTRACTOR, OD_SELECT" at bounding box center [524, 321] width 389 height 15
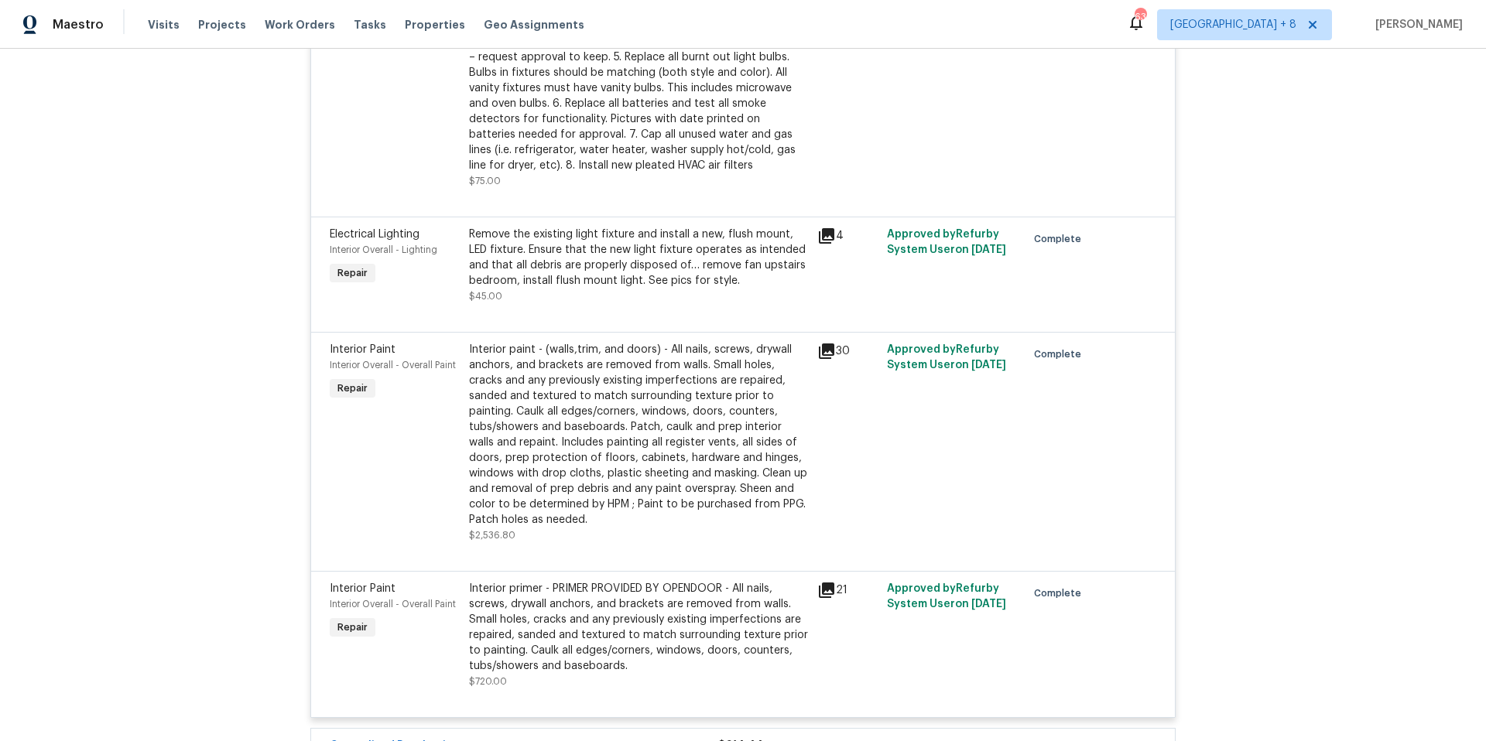
scroll to position [1864, 0]
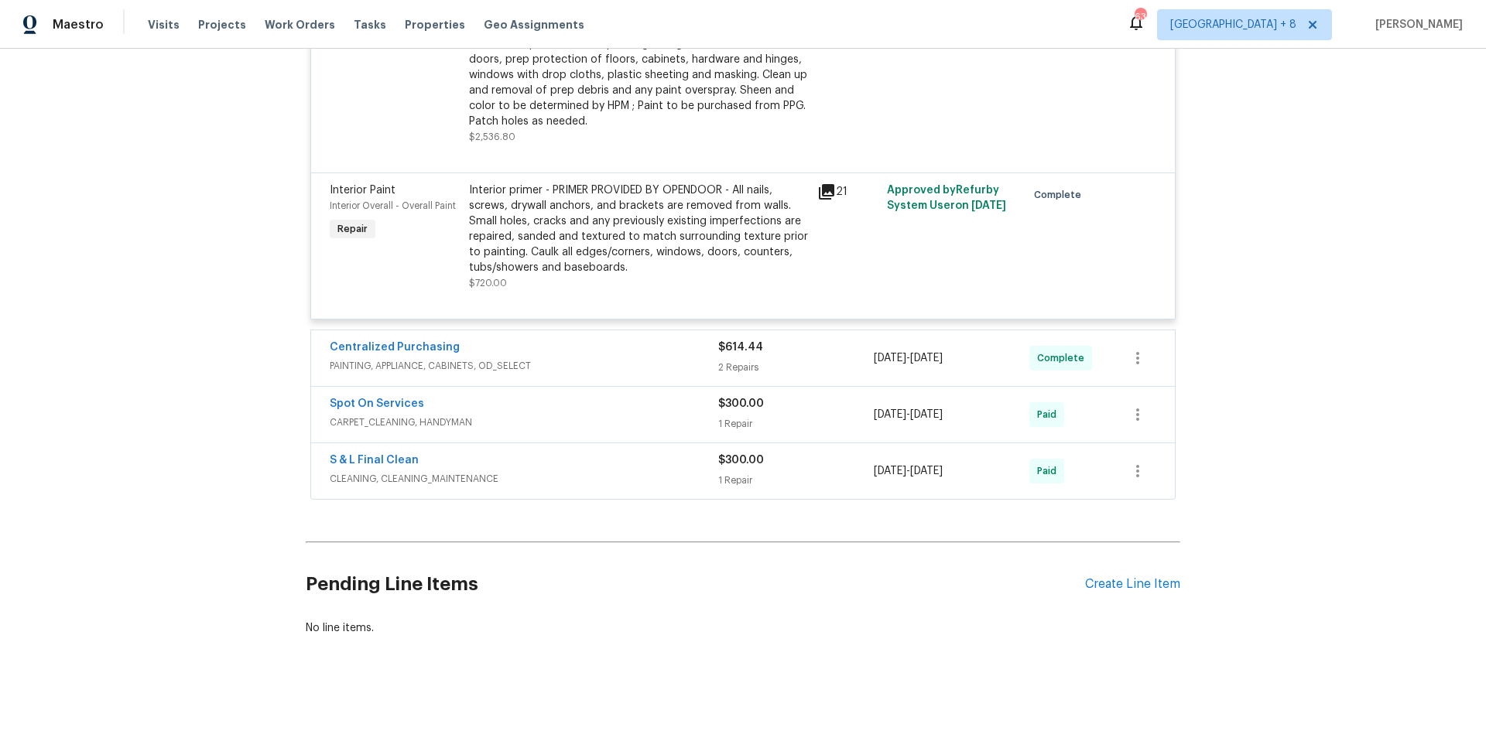
click at [598, 340] on div "Centralized Purchasing" at bounding box center [524, 349] width 389 height 19
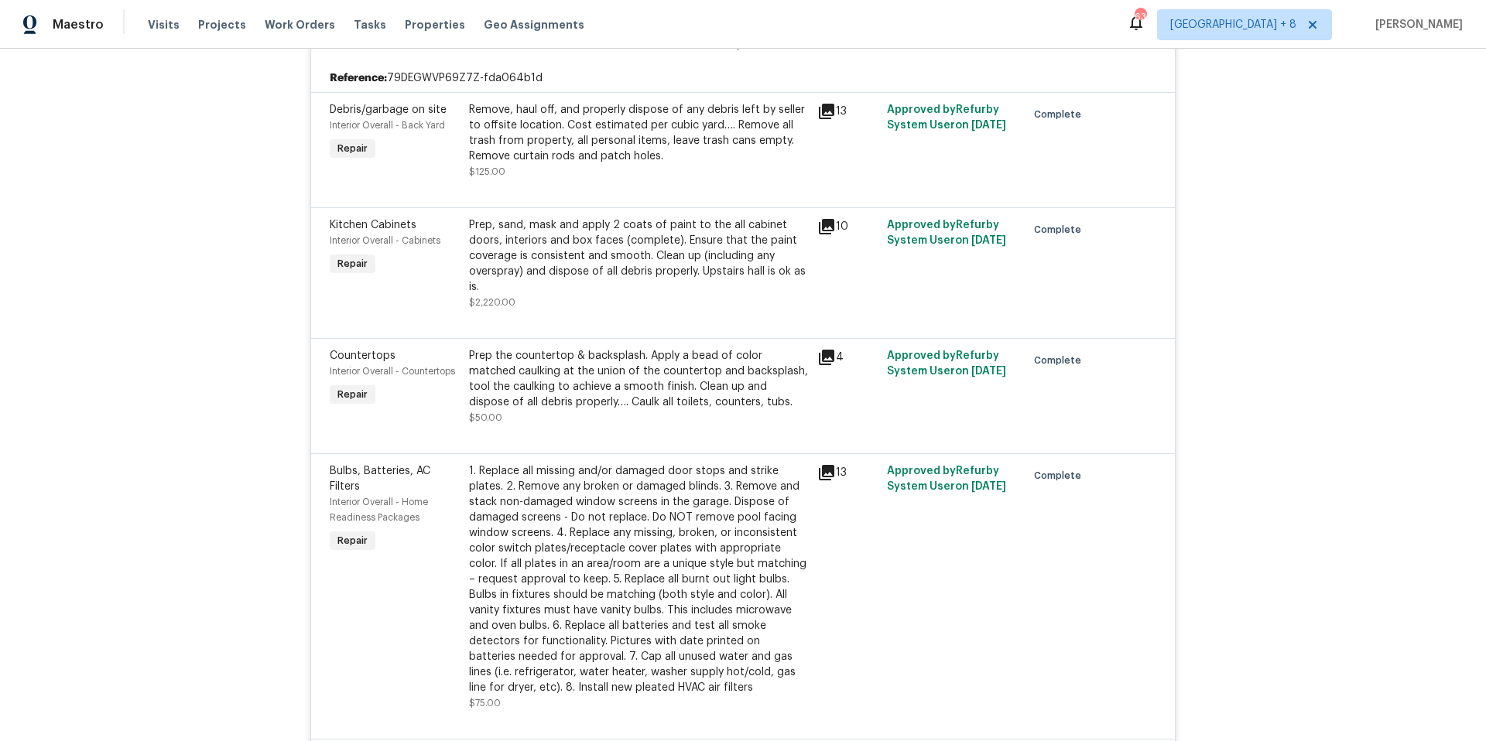
scroll to position [551, 0]
